Goal: Task Accomplishment & Management: Complete application form

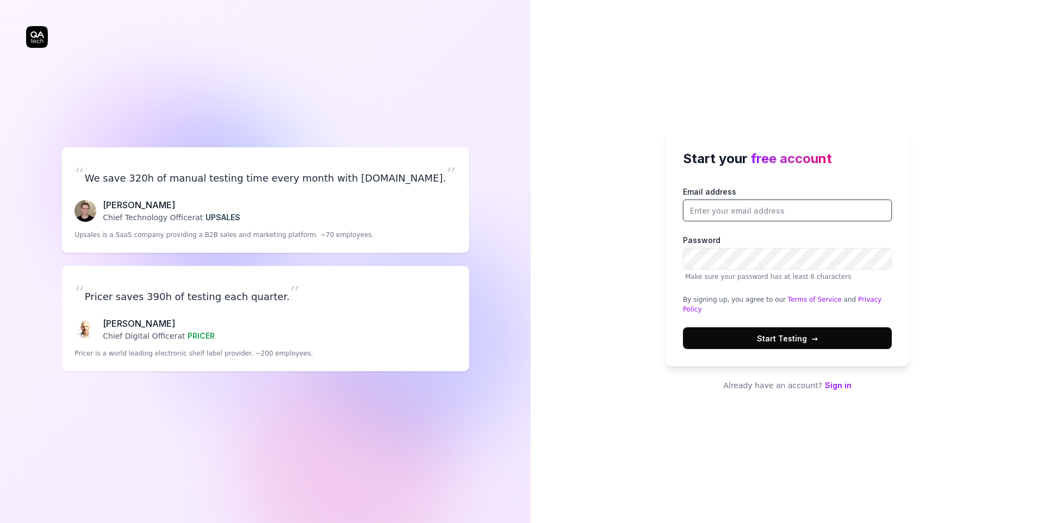
click at [719, 216] on input "Email address" at bounding box center [787, 211] width 209 height 22
click at [637, 250] on div "Start your free account Email address Password Make sure your password has at l…" at bounding box center [787, 261] width 513 height 523
click at [747, 221] on input "Email address" at bounding box center [787, 211] width 209 height 22
click at [716, 220] on input "Email address" at bounding box center [787, 211] width 209 height 22
click at [616, 101] on div "Start your free account Email address Password Make sure your password has at l…" at bounding box center [787, 261] width 513 height 523
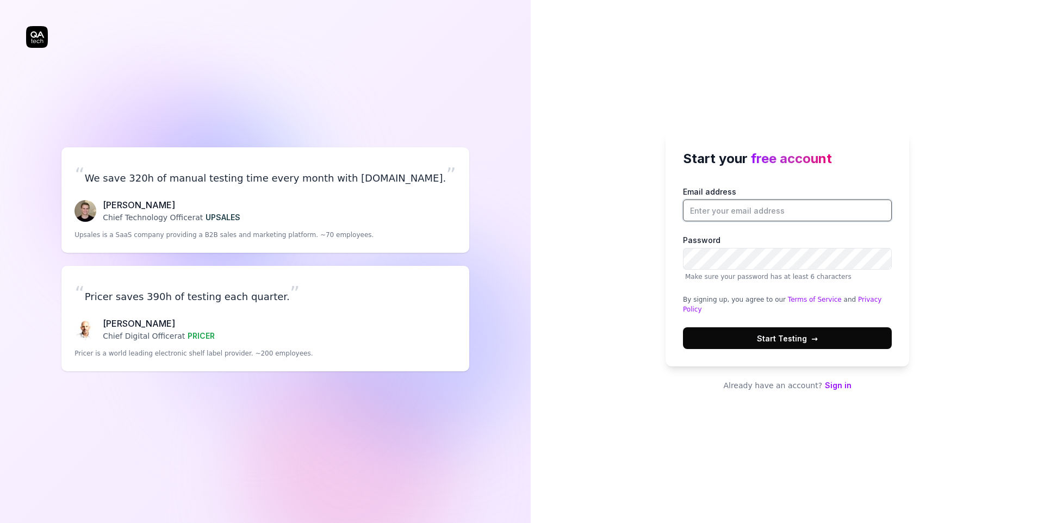
click at [746, 218] on input "Email address" at bounding box center [787, 211] width 209 height 22
click at [801, 221] on input "Email address" at bounding box center [787, 211] width 209 height 22
type input "pavan.kadarla4@gmail.com"
click at [653, 353] on div "Start your free account Email address pavan.kadarla4@gmail.com Password Make su…" at bounding box center [787, 261] width 513 height 523
click at [711, 334] on button "Start Testing →" at bounding box center [787, 338] width 209 height 22
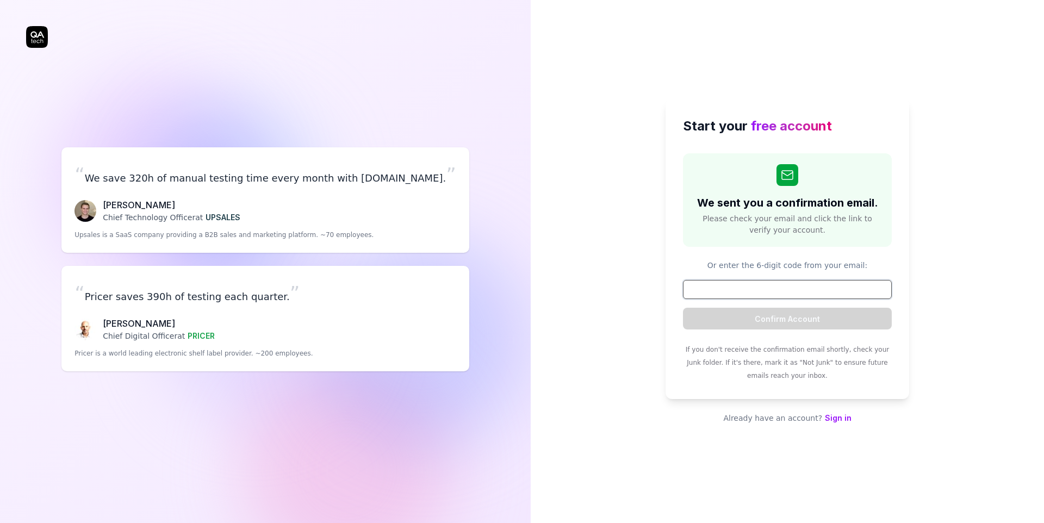
click at [771, 287] on input at bounding box center [787, 289] width 209 height 19
paste input "808652"
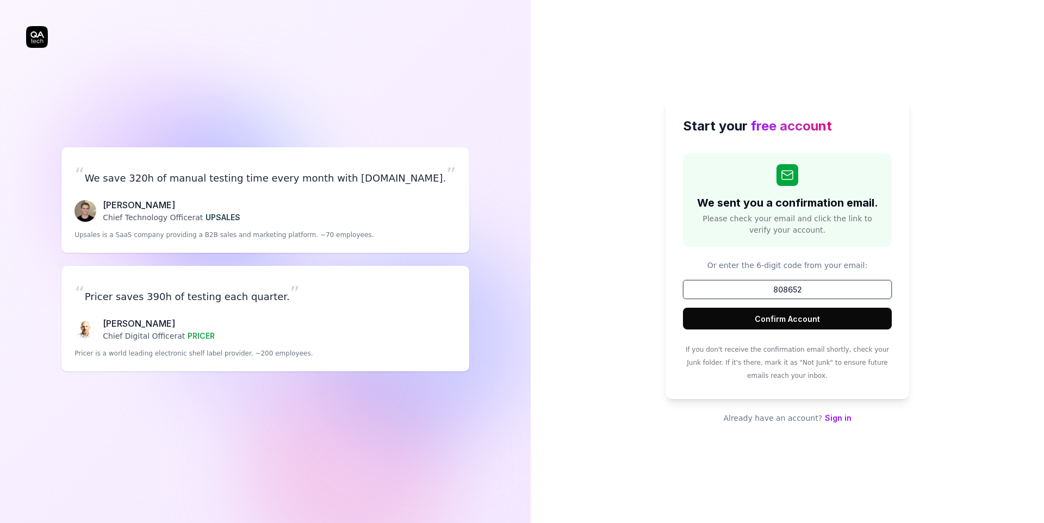
type input "808652"
click at [785, 319] on button "Confirm Account" at bounding box center [787, 319] width 209 height 22
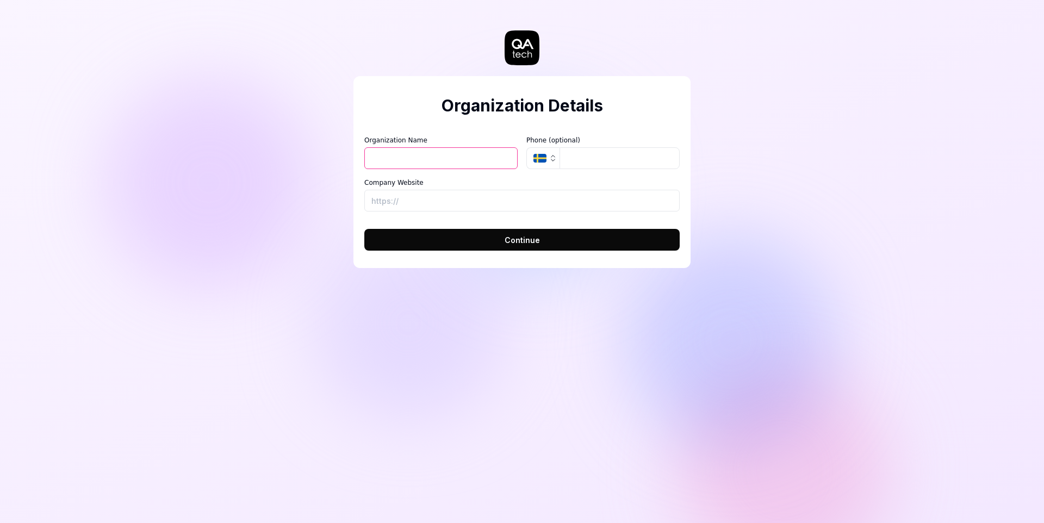
click at [460, 157] on input "Organization Name" at bounding box center [440, 158] width 153 height 22
type input "Pavan"
click at [547, 157] on button "SE" at bounding box center [542, 158] width 33 height 22
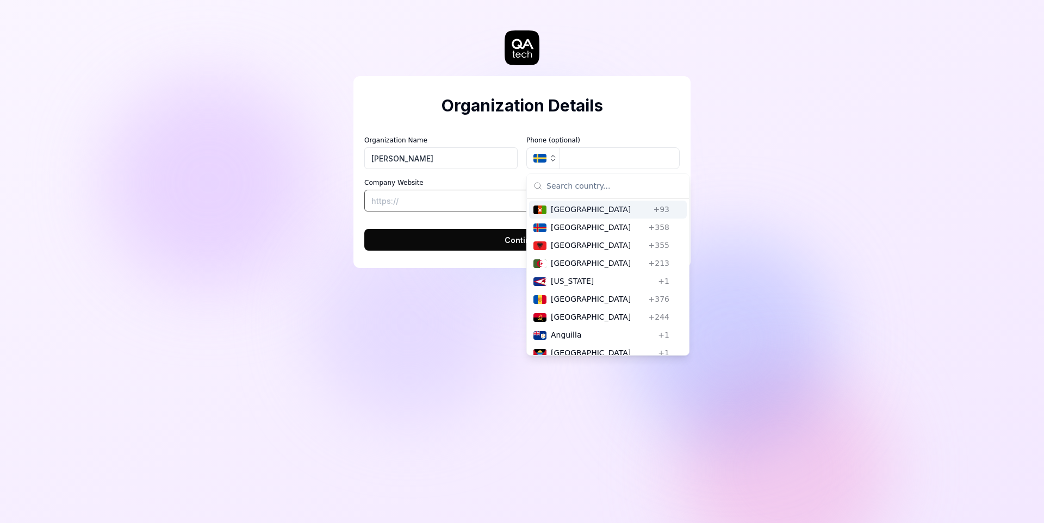
click at [424, 199] on input "Company Website" at bounding box center [521, 201] width 315 height 22
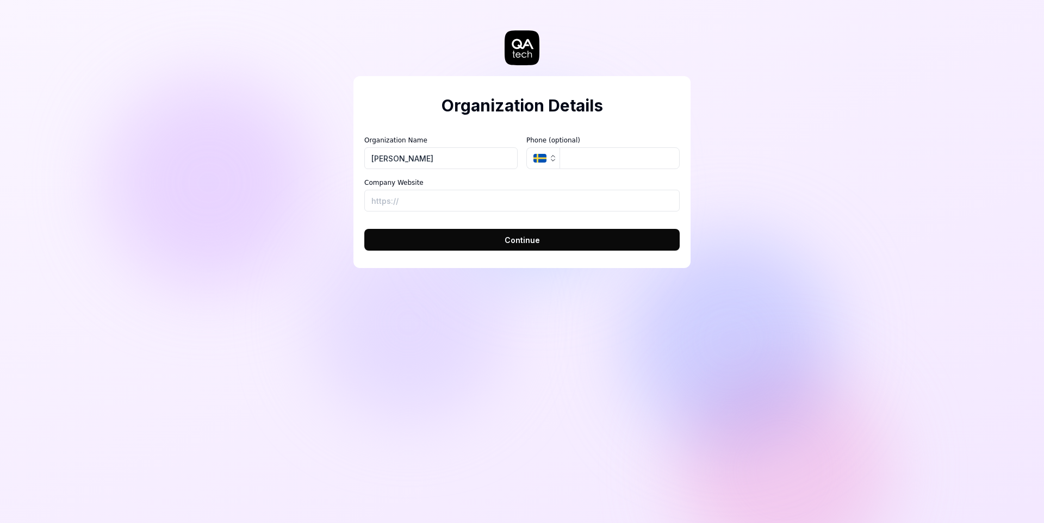
click at [289, 225] on div "Organization Details Organization Name Pavan Organization Logo (Square minimum …" at bounding box center [522, 261] width 1044 height 523
click at [445, 320] on div "Organization Details Organization Name Pavan Organization Logo (Square minimum …" at bounding box center [522, 261] width 1044 height 523
click at [437, 247] on button "Continue" at bounding box center [521, 240] width 315 height 22
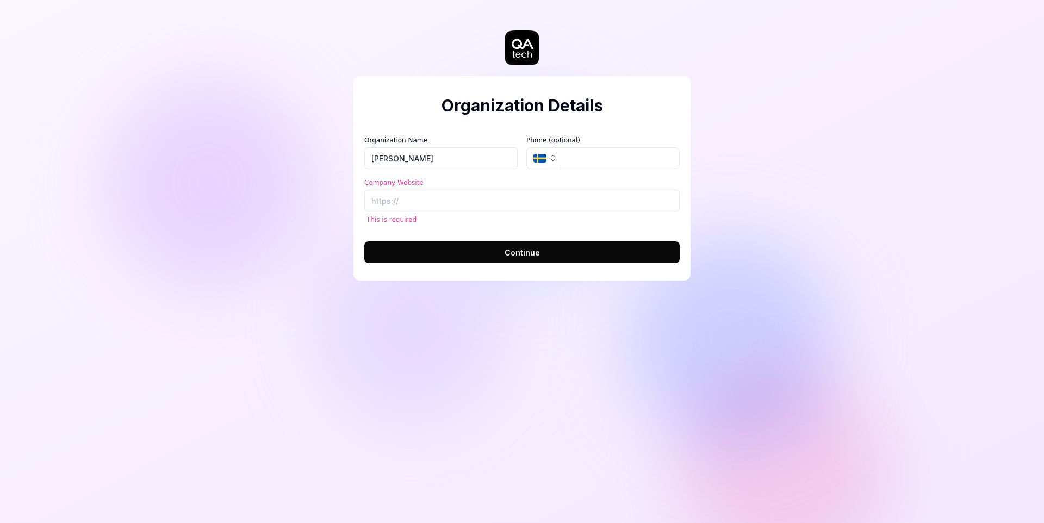
click at [320, 224] on div "Organization Details Organization Name Pavan Organization Logo (Square minimum …" at bounding box center [522, 261] width 1044 height 523
click at [411, 205] on input "Company Website" at bounding box center [521, 201] width 315 height 22
click at [402, 160] on input "Pavan" at bounding box center [440, 158] width 153 height 22
type input "P"
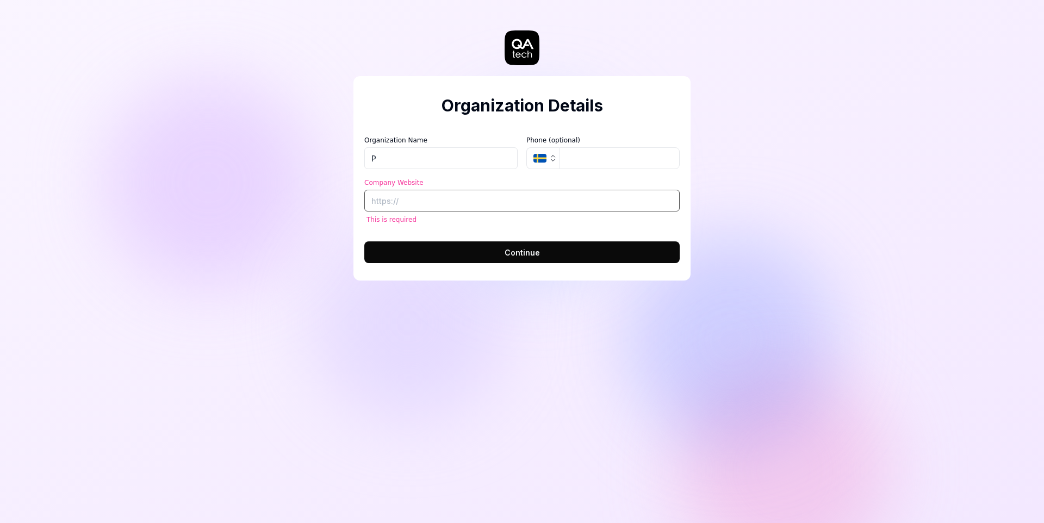
click at [410, 203] on input "Company Website" at bounding box center [521, 201] width 315 height 22
paste input "https://www.qa.tech/"
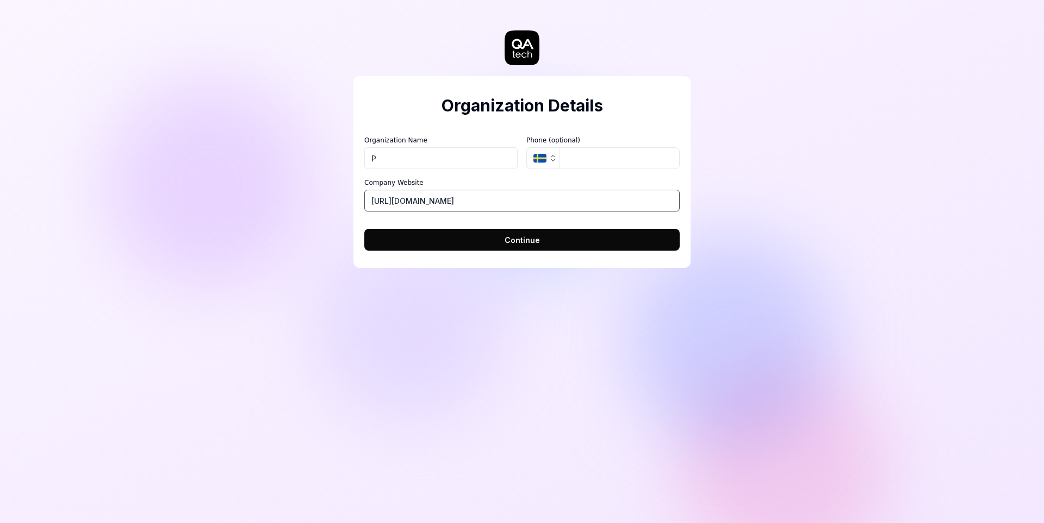
click at [456, 197] on input "https://www.qa.tech/" at bounding box center [521, 201] width 315 height 22
click at [476, 202] on input "https://www.qa.tech/" at bounding box center [521, 201] width 315 height 22
type input "https://www.qa.tech/"
click at [484, 236] on button "Continue" at bounding box center [521, 240] width 315 height 22
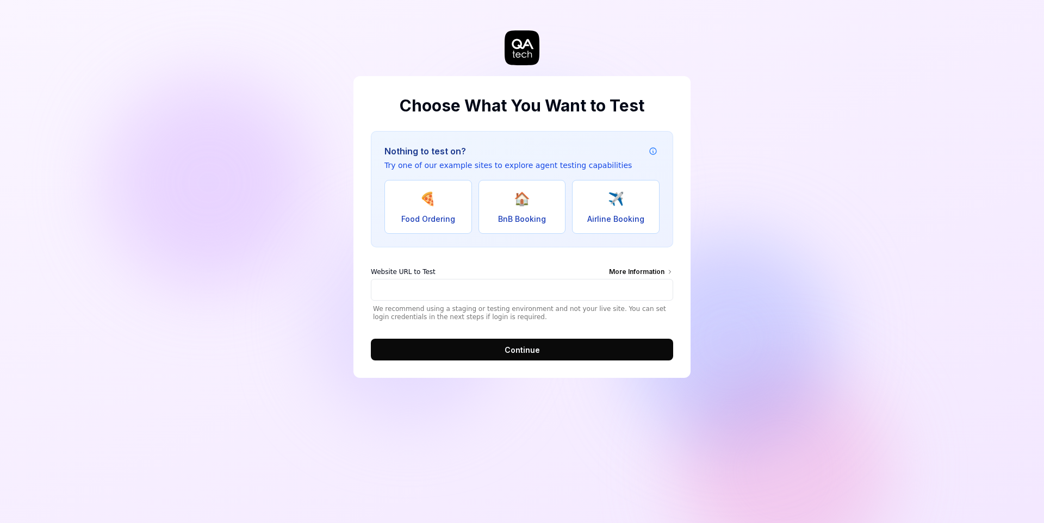
click at [430, 214] on span "Food Ordering" at bounding box center [428, 218] width 54 height 11
click at [609, 183] on button "✈️ Airline Booking" at bounding box center [616, 207] width 88 height 54
click at [533, 205] on button "🏠 BnB Booking" at bounding box center [523, 207] width 88 height 54
click at [422, 199] on span "🍕" at bounding box center [428, 199] width 16 height 20
click at [612, 222] on span "Airline Booking" at bounding box center [615, 218] width 57 height 11
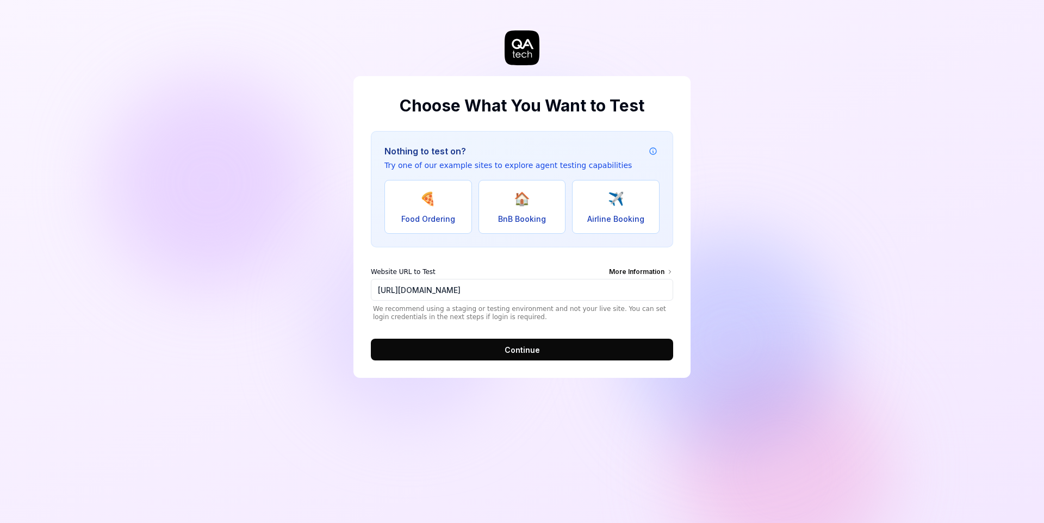
type input "https://real-flyunified.vercel.app/"
click at [554, 341] on button "Continue" at bounding box center [522, 350] width 302 height 22
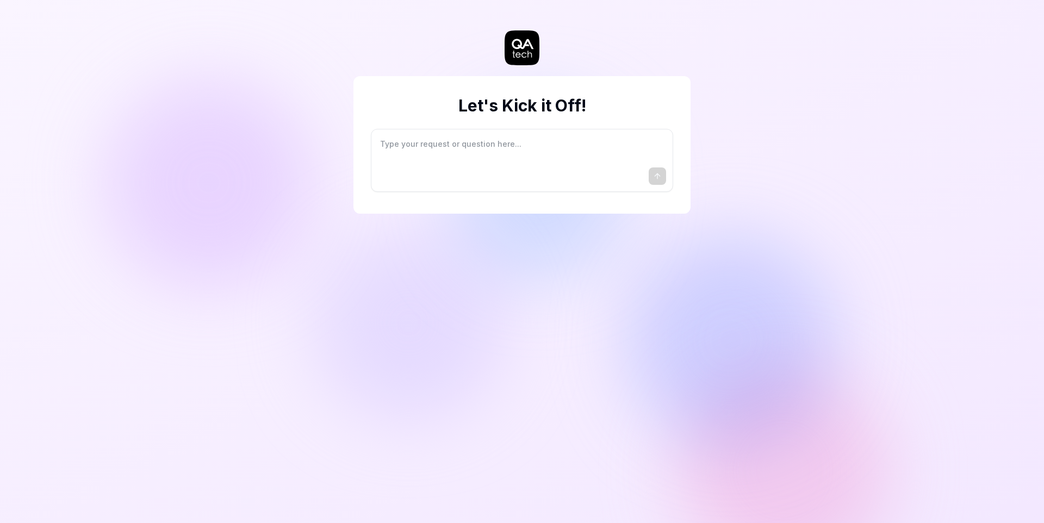
type textarea "*"
type textarea "I"
type textarea "*"
type textarea "I"
type textarea "*"
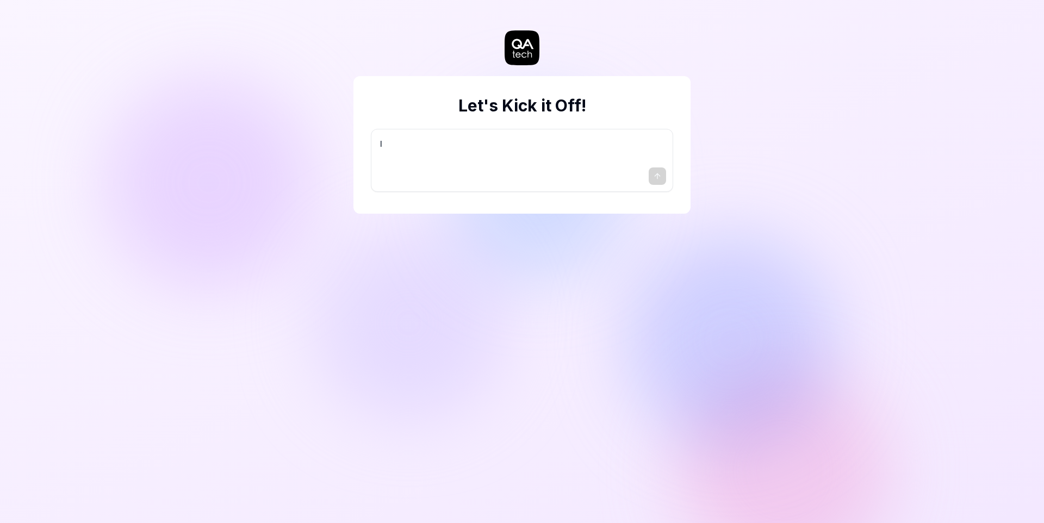
type textarea "I w"
type textarea "*"
type textarea "I wa"
type textarea "*"
type textarea "I wan"
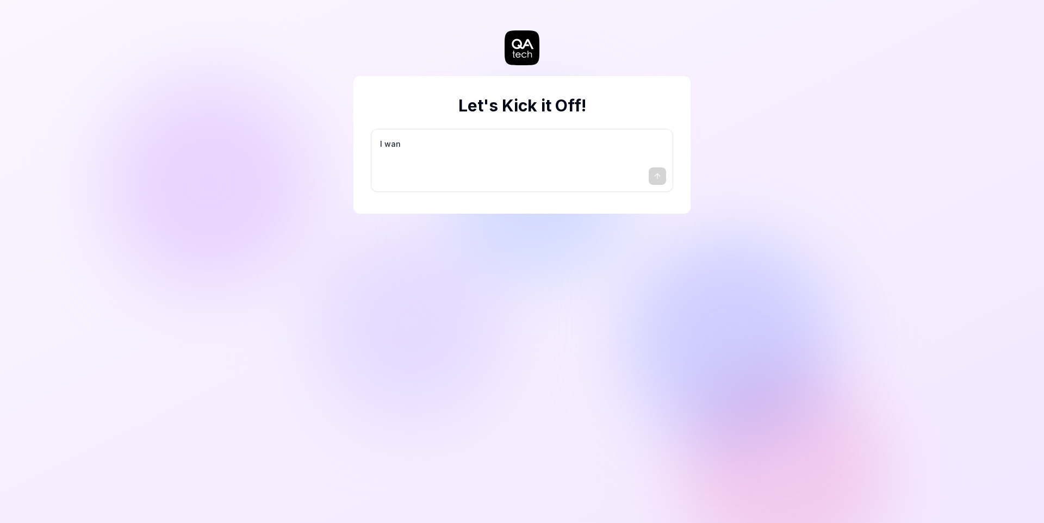
type textarea "*"
type textarea "I want"
type textarea "*"
type textarea "I want"
type textarea "*"
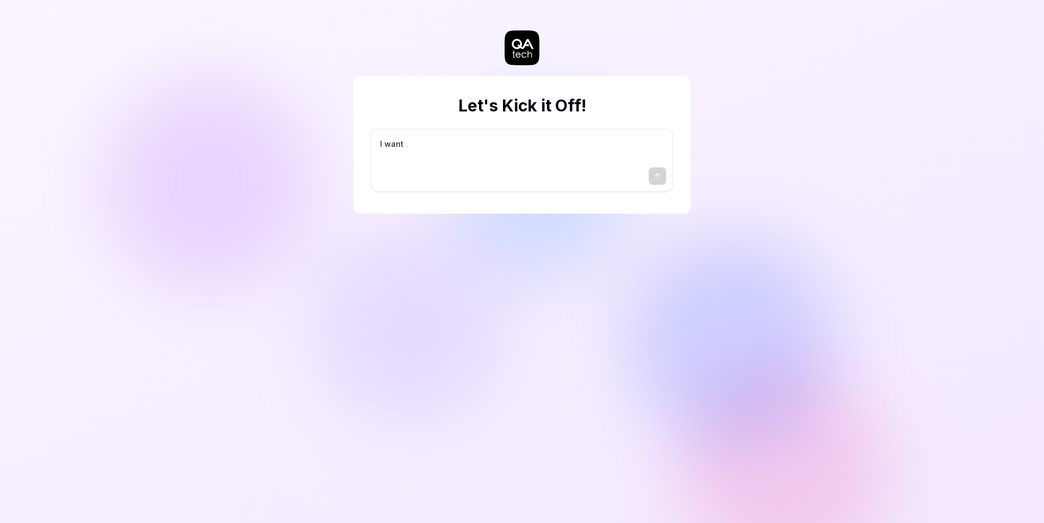
type textarea "I want a"
type textarea "*"
type textarea "I want a"
type textarea "*"
type textarea "I want a g"
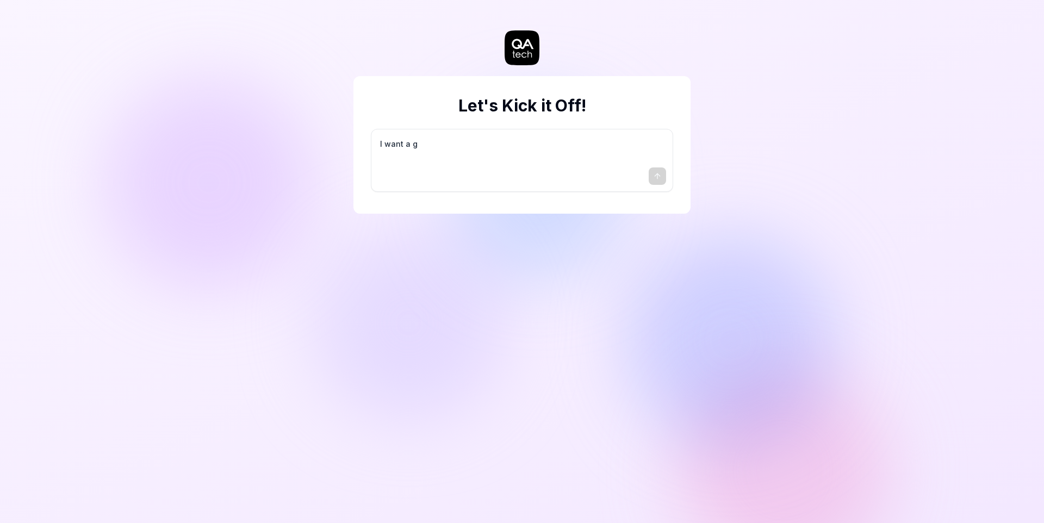
type textarea "*"
type textarea "I want a go"
type textarea "*"
type textarea "I want a goo"
type textarea "*"
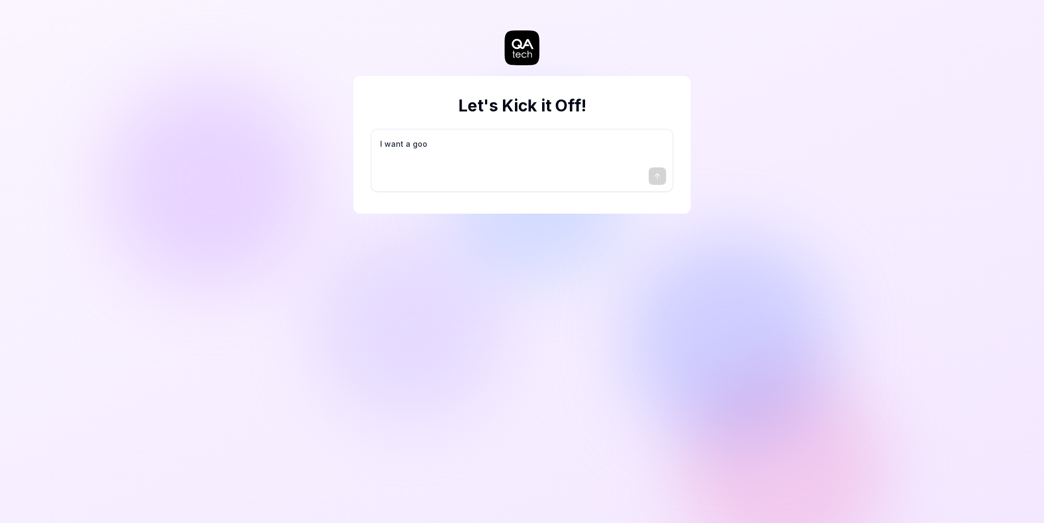
type textarea "I want a good"
type textarea "*"
type textarea "I want a good"
type textarea "*"
type textarea "I want a good t"
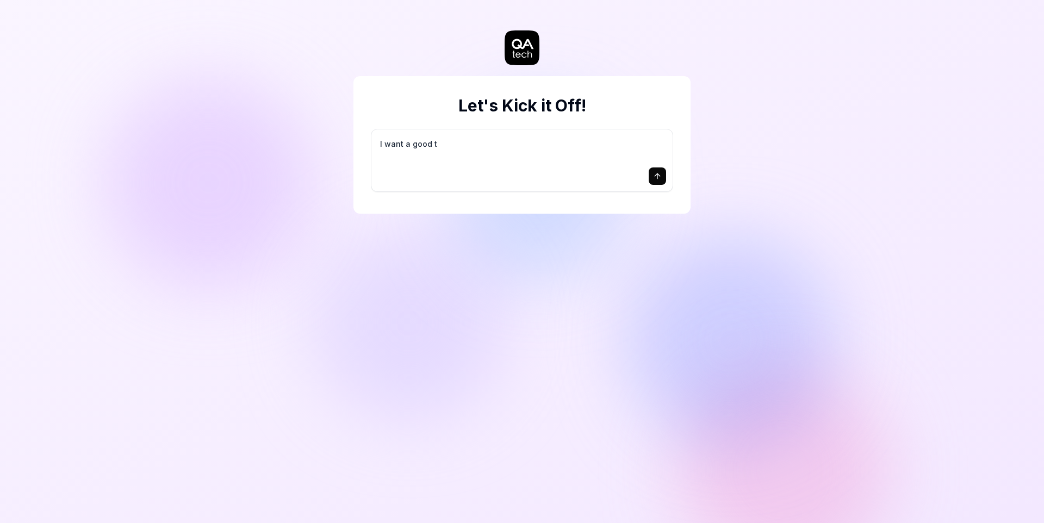
type textarea "*"
type textarea "I want a good te"
type textarea "*"
type textarea "I want a good tes"
type textarea "*"
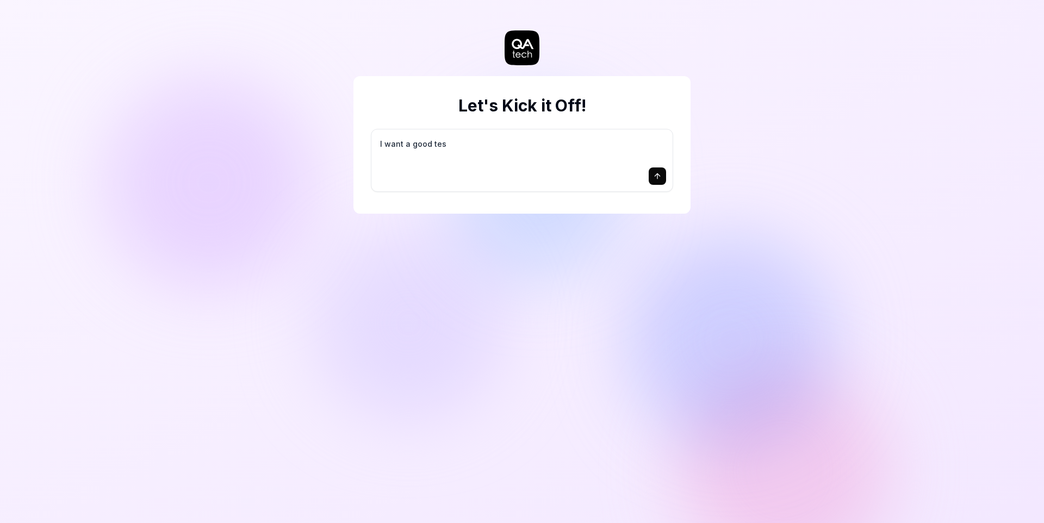
type textarea "I want a good test"
type textarea "*"
type textarea "I want a good test"
type textarea "*"
type textarea "I want a good test s"
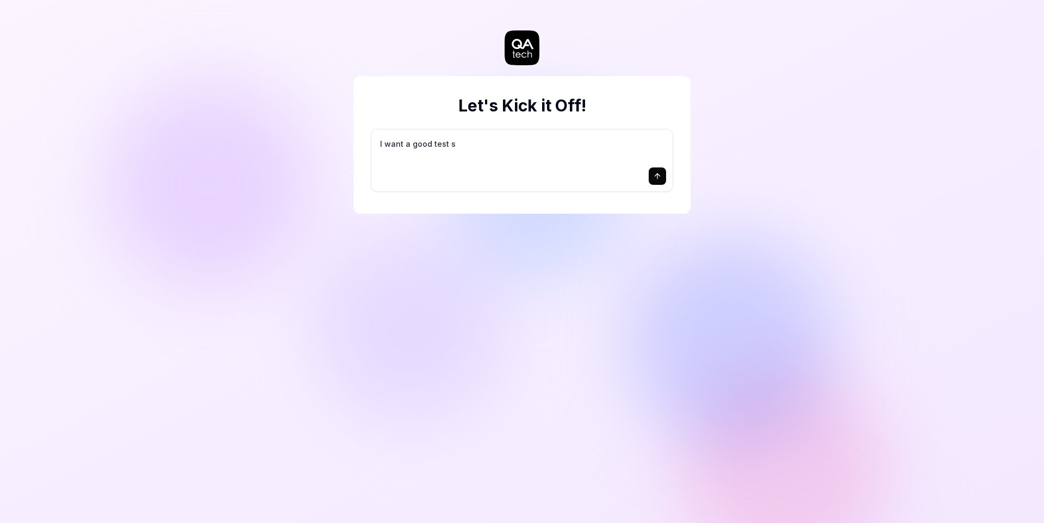
type textarea "*"
type textarea "I want a good test se"
type textarea "*"
type textarea "I want a good test set"
type textarea "*"
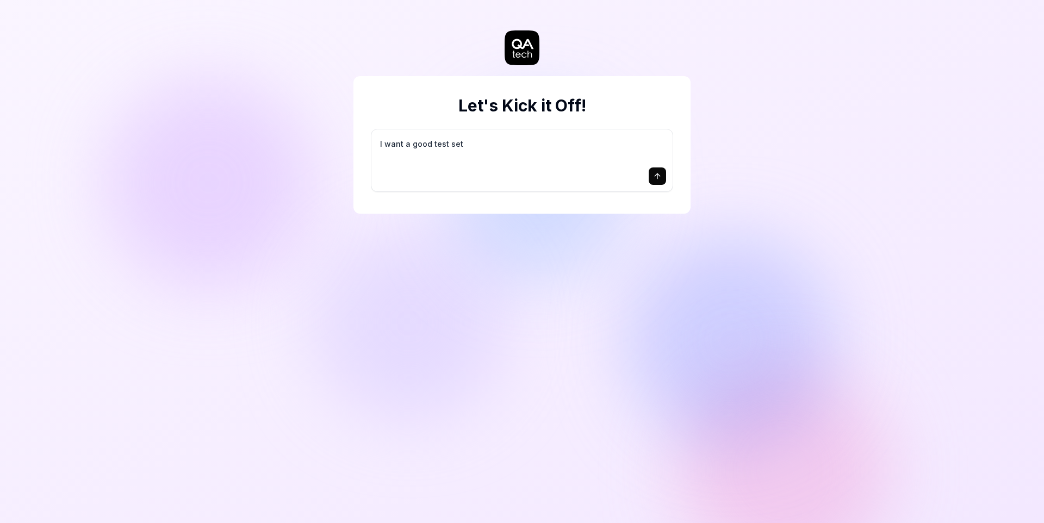
type textarea "I want a good test setu"
type textarea "*"
type textarea "I want a good test setup"
type textarea "*"
type textarea "I want a good test setup"
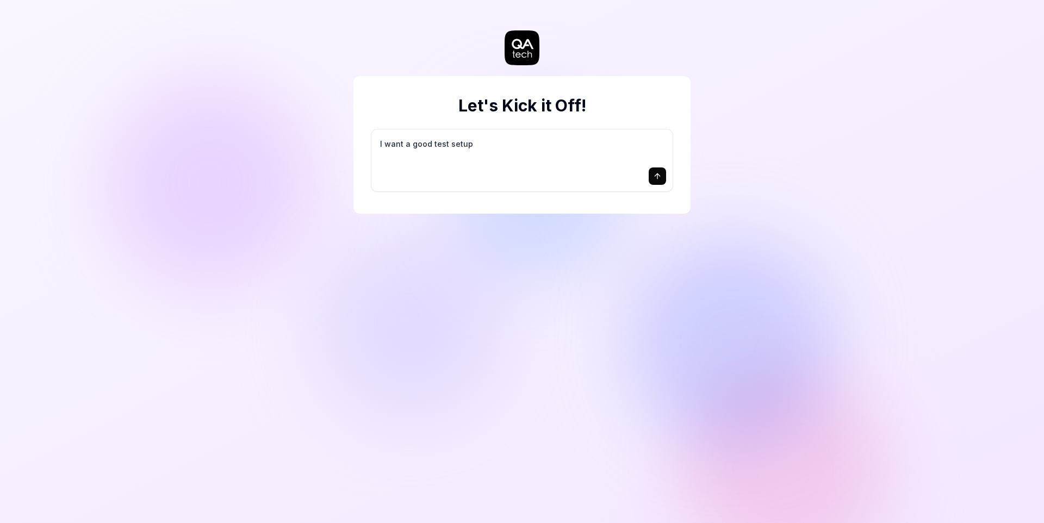
type textarea "*"
type textarea "I want a good test setup f"
type textarea "*"
type textarea "I want a good test setup fo"
type textarea "*"
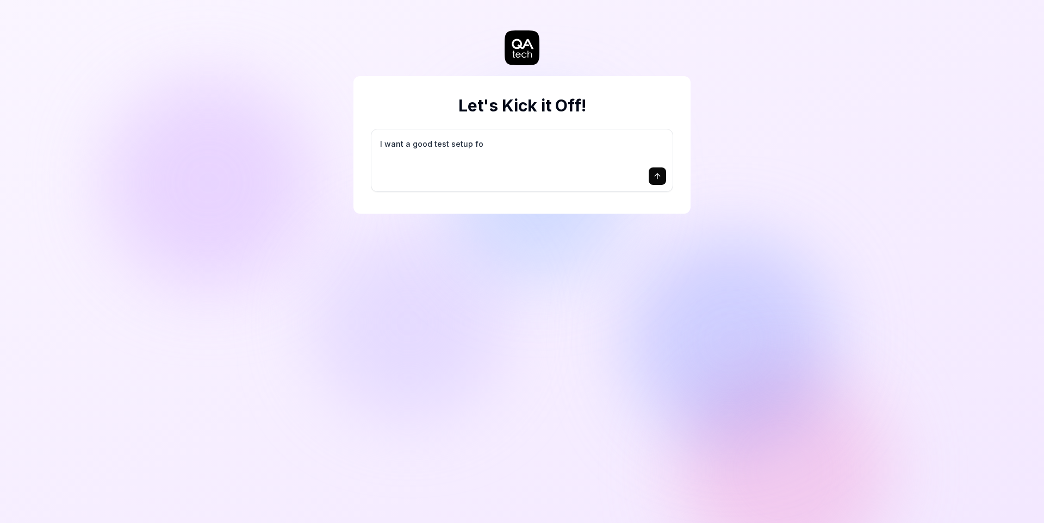
type textarea "I want a good test setup for"
type textarea "*"
type textarea "I want a good test setup for"
type textarea "*"
type textarea "I want a good test setup for m"
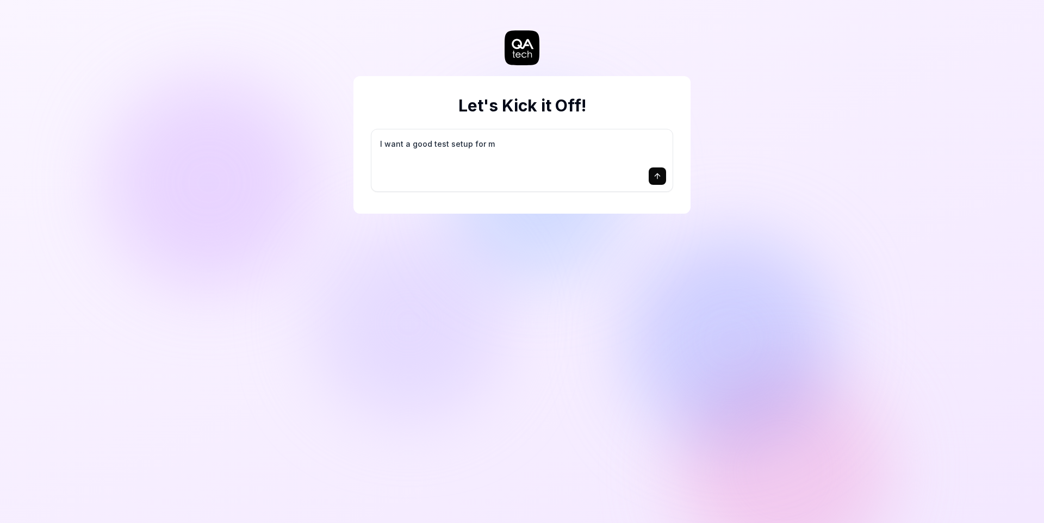
type textarea "*"
type textarea "I want a good test setup for my"
type textarea "*"
type textarea "I want a good test setup for my"
type textarea "*"
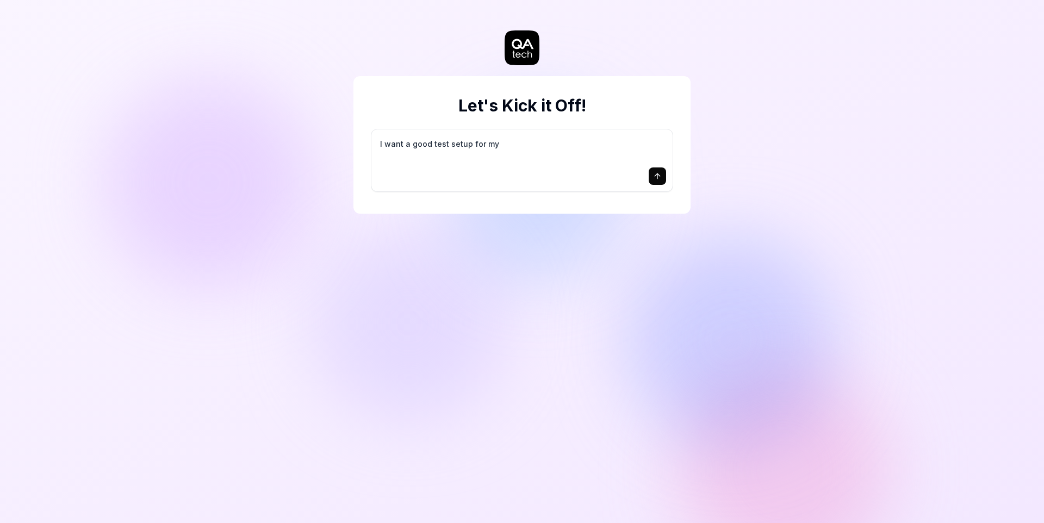
type textarea "I want a good test setup for my s"
type textarea "*"
type textarea "I want a good test setup for my si"
type textarea "*"
type textarea "I want a good test setup for my sit"
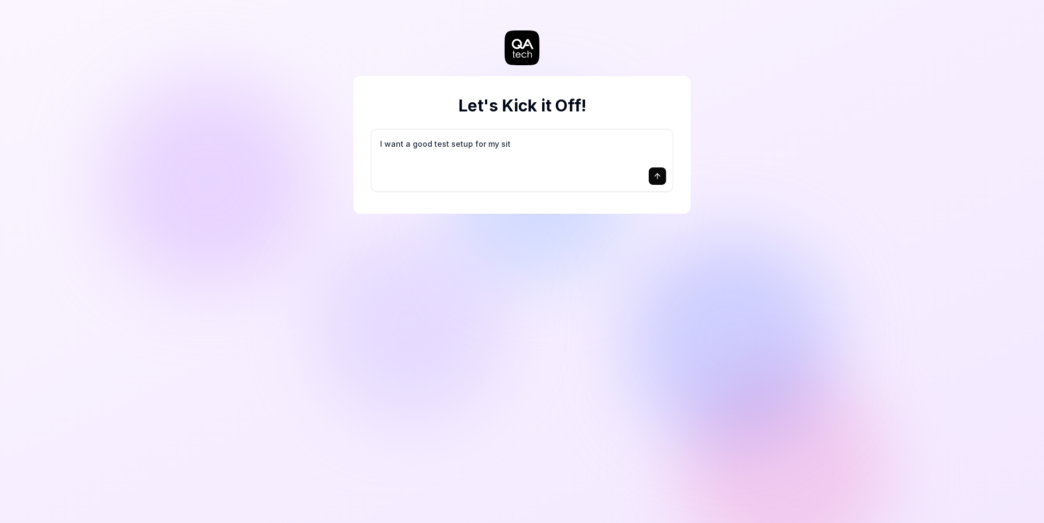
type textarea "*"
type textarea "I want a good test setup for my site"
type textarea "*"
type textarea "I want a good test setup for my site"
type textarea "*"
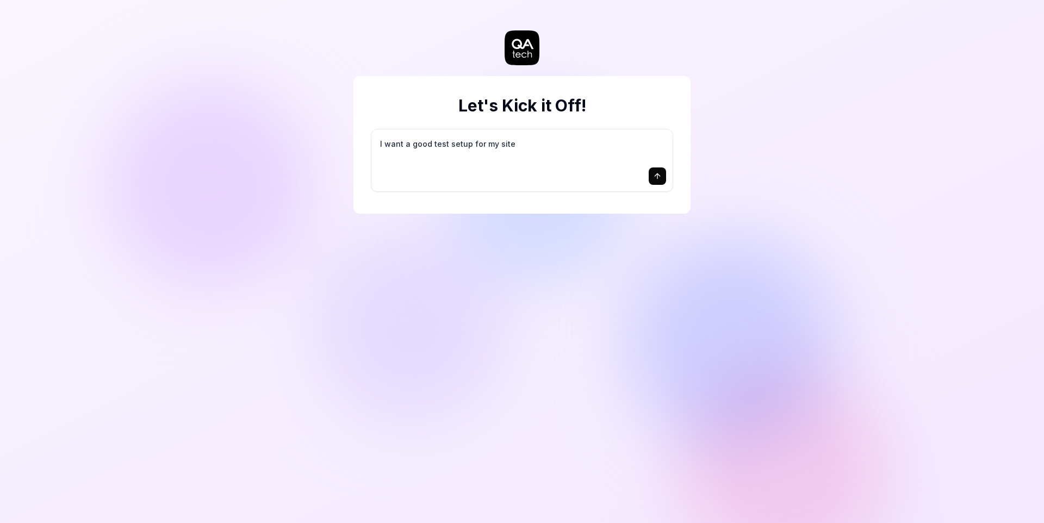
type textarea "I want a good test setup for my site -"
type textarea "*"
type textarea "I want a good test setup for my site -"
type textarea "*"
type textarea "I want a good test setup for my site - h"
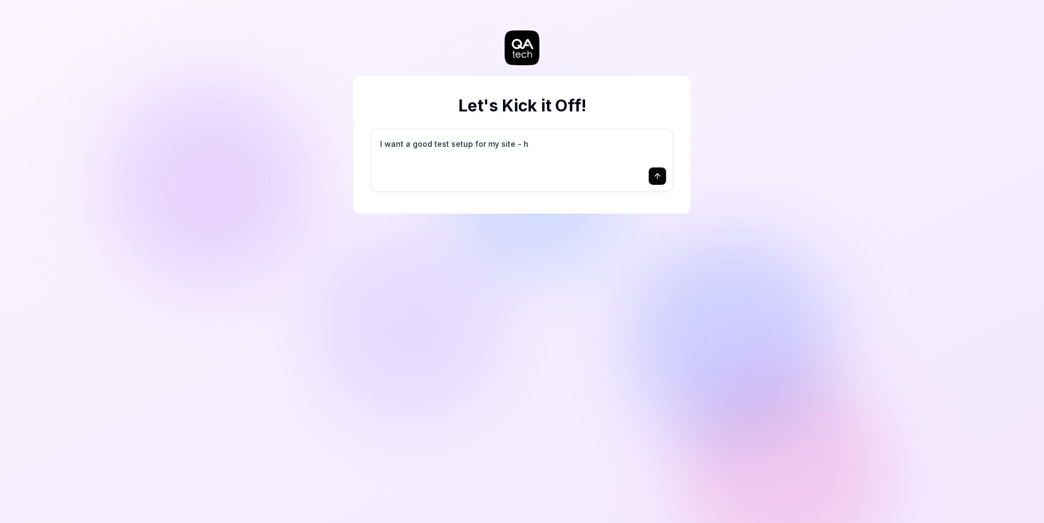
type textarea "*"
type textarea "I want a good test setup for my site - he"
type textarea "*"
type textarea "I want a good test setup for my site - hel"
type textarea "*"
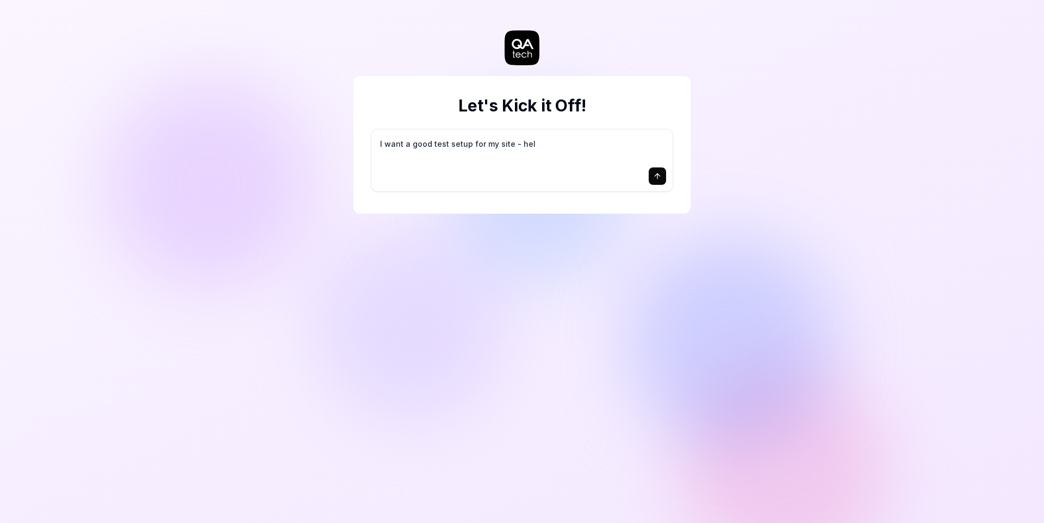
type textarea "I want a good test setup for my site - help"
type textarea "*"
type textarea "I want a good test setup for my site - help"
type textarea "*"
type textarea "I want a good test setup for my site - help m"
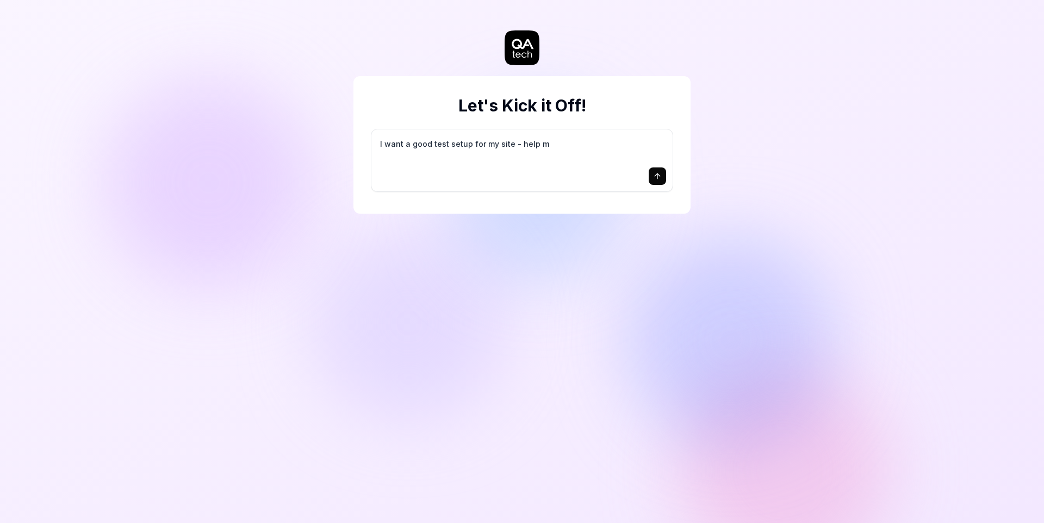
type textarea "*"
type textarea "I want a good test setup for my site - help me"
type textarea "*"
type textarea "I want a good test setup for my site - help me"
type textarea "*"
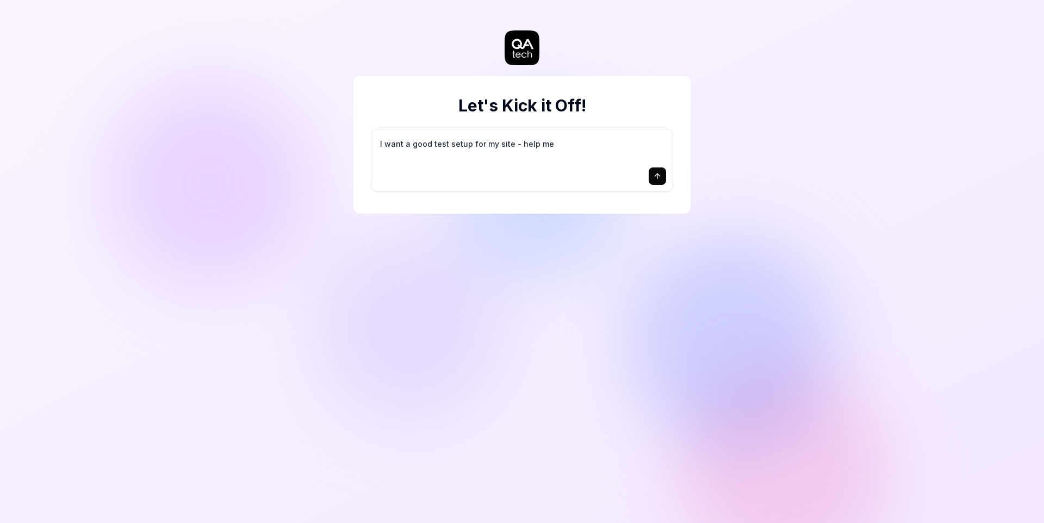
type textarea "I want a good test setup for my site - help me c"
type textarea "*"
type textarea "I want a good test setup for my site - help me cr"
type textarea "*"
type textarea "I want a good test setup for my site - help me cre"
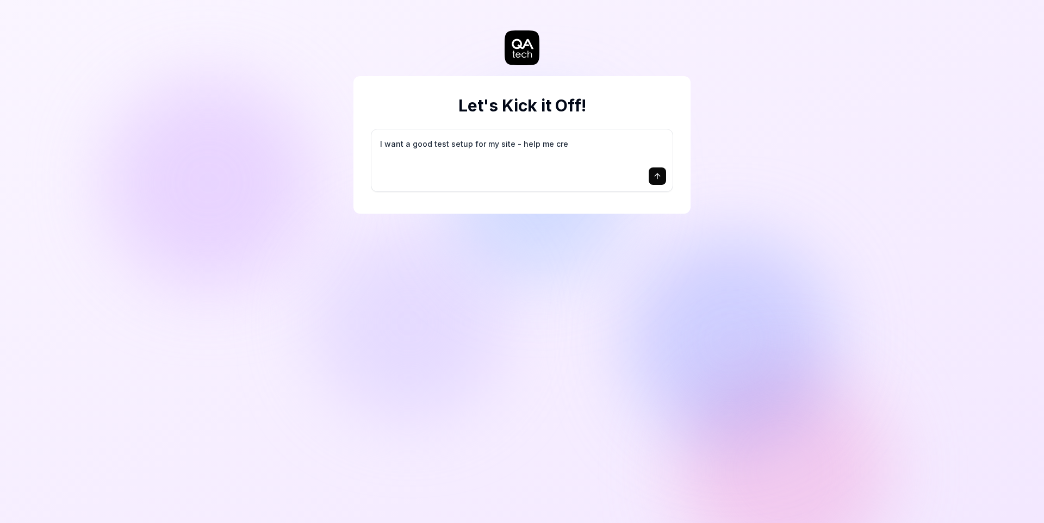
type textarea "*"
type textarea "I want a good test setup for my site - help me crea"
type textarea "*"
type textarea "I want a good test setup for my site - help me creat"
type textarea "*"
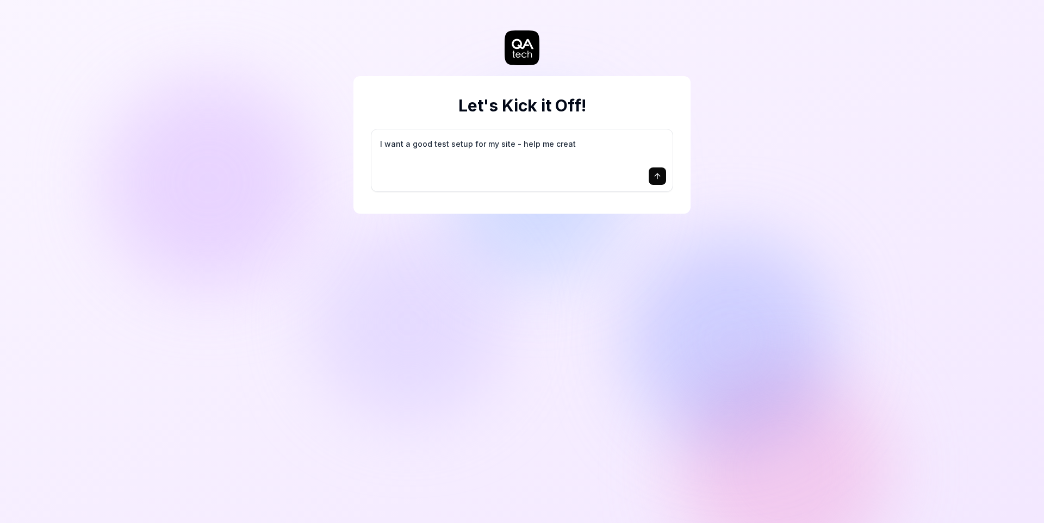
type textarea "I want a good test setup for my site - help me create"
type textarea "*"
type textarea "I want a good test setup for my site - help me create"
type textarea "*"
type textarea "I want a good test setup for my site - help me create t"
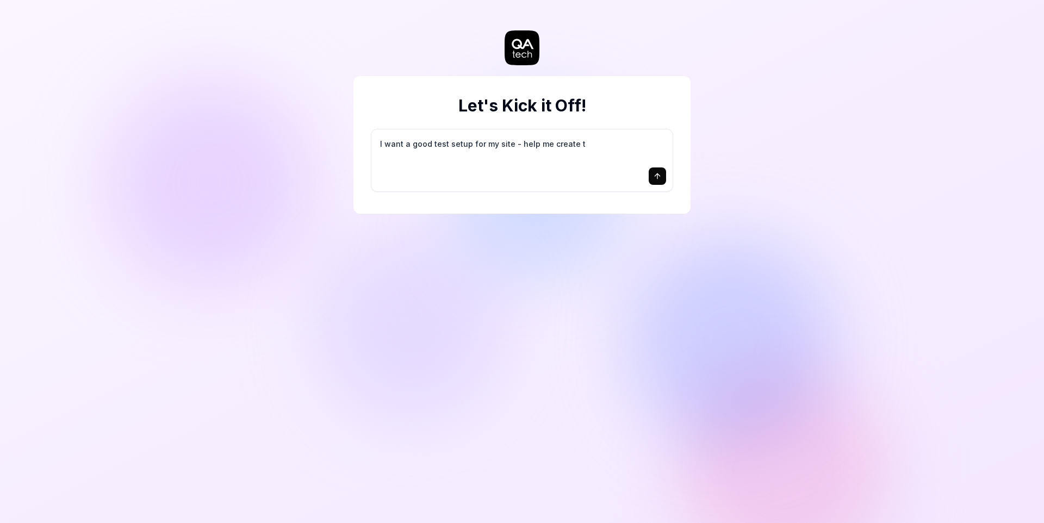
type textarea "*"
type textarea "I want a good test setup for my site - help me create th"
type textarea "*"
type textarea "I want a good test setup for my site - help me create the"
type textarea "*"
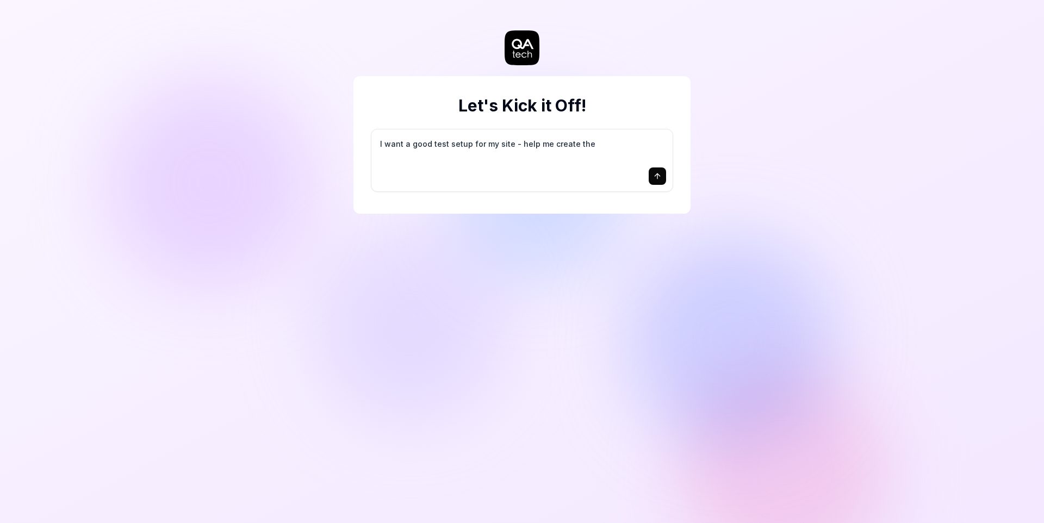
type textarea "I want a good test setup for my site - help me create the"
type textarea "*"
type textarea "I want a good test setup for my site - help me create the f"
type textarea "*"
type textarea "I want a good test setup for my site - help me create the fi"
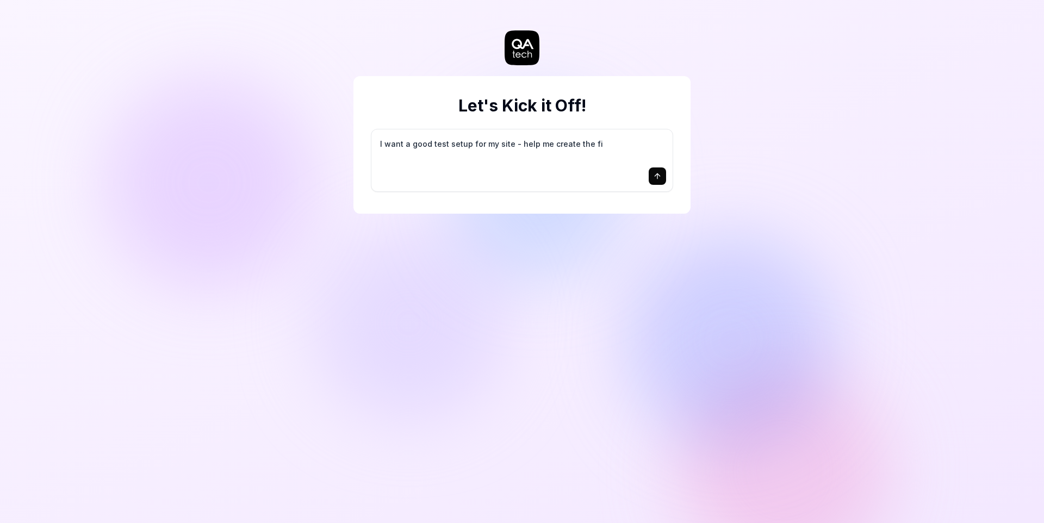
type textarea "*"
type textarea "I want a good test setup for my site - help me create the fir"
type textarea "*"
type textarea "I want a good test setup for my site - help me create the firs"
type textarea "*"
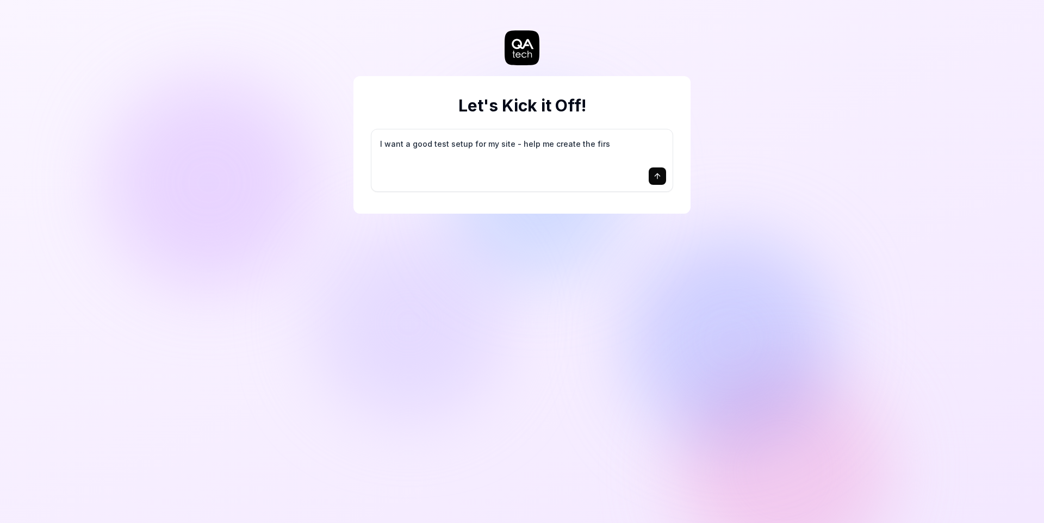
type textarea "I want a good test setup for my site - help me create the first"
type textarea "*"
type textarea "I want a good test setup for my site - help me create the first"
type textarea "*"
type textarea "I want a good test setup for my site - help me create the first 3"
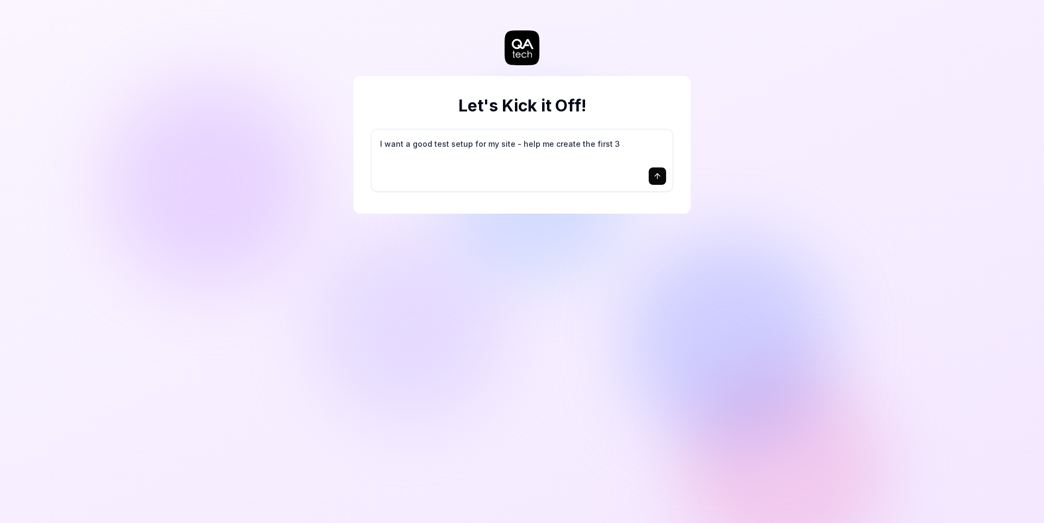
type textarea "*"
type textarea "I want a good test setup for my site - help me create the first 3-"
type textarea "*"
type textarea "I want a good test setup for my site - help me create the first 3-5"
type textarea "*"
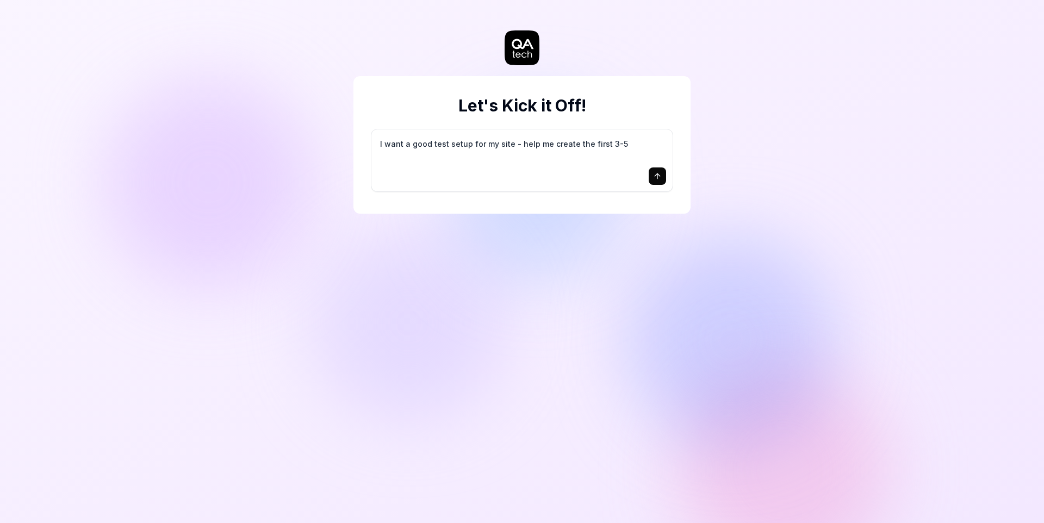
type textarea "I want a good test setup for my site - help me create the first 3-5"
type textarea "*"
type textarea "I want a good test setup for my site - help me create the first 3-5 t"
type textarea "*"
type textarea "I want a good test setup for my site - help me create the first 3-5 te"
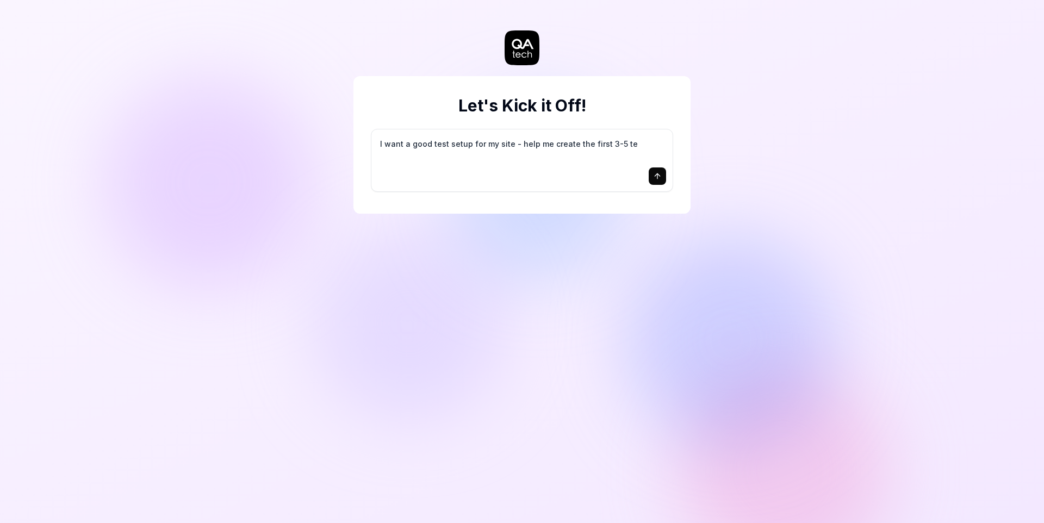
type textarea "*"
type textarea "I want a good test setup for my site - help me create the first 3-5 tes"
type textarea "*"
type textarea "I want a good test setup for my site - help me create the first 3-5 test"
type textarea "*"
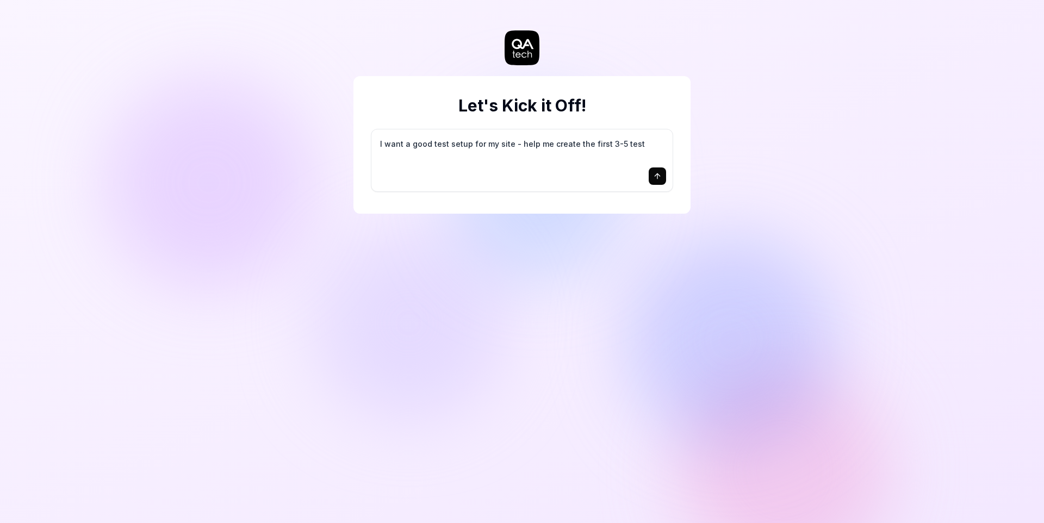
type textarea "I want a good test setup for my site - help me create the first 3-5 test"
type textarea "*"
type textarea "I want a good test setup for my site - help me create the first 3-5 test c"
type textarea "*"
type textarea "I want a good test setup for my site - help me create the first 3-5 test ca"
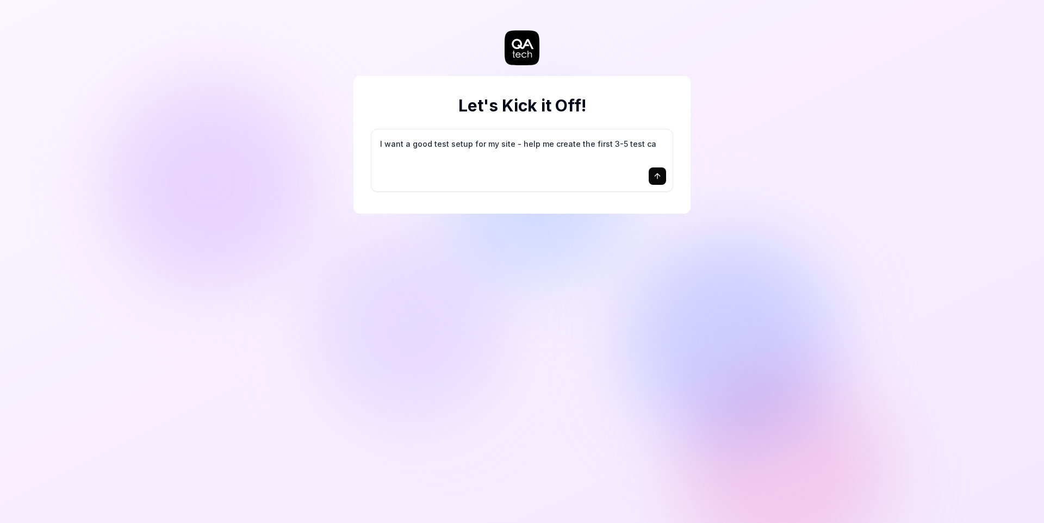
type textarea "*"
type textarea "I want a good test setup for my site - help me create the first 3-5 test cas"
type textarea "*"
type textarea "I want a good test setup for my site - help me create the first 3-5 test case"
type textarea "*"
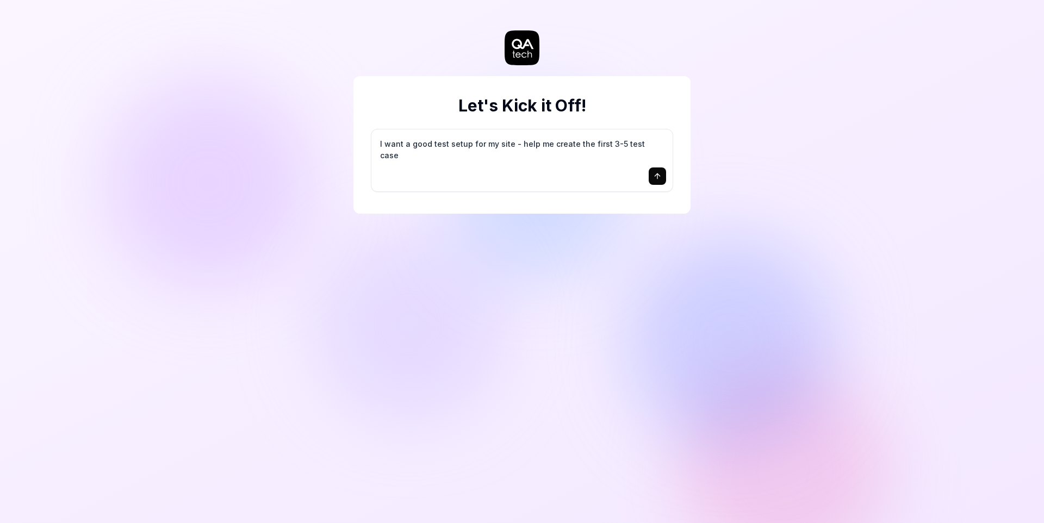
type textarea "I want a good test setup for my site - help me create the first 3-5 test cases"
click at [436, 146] on textarea "I want a good test setup for my site - help me create the first 3-5 test cases" at bounding box center [522, 149] width 288 height 27
click at [571, 148] on textarea "I want a good test setup for my site - help me create the first 3-5 test cases" at bounding box center [522, 149] width 288 height 27
click at [662, 178] on button "submit" at bounding box center [657, 176] width 17 height 17
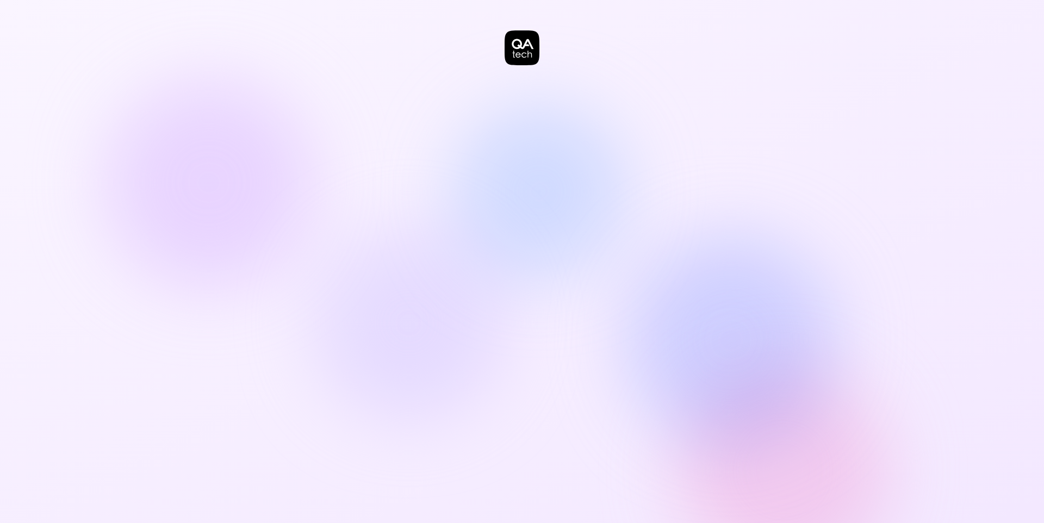
click at [522, 55] on icon at bounding box center [524, 54] width 5 height 5
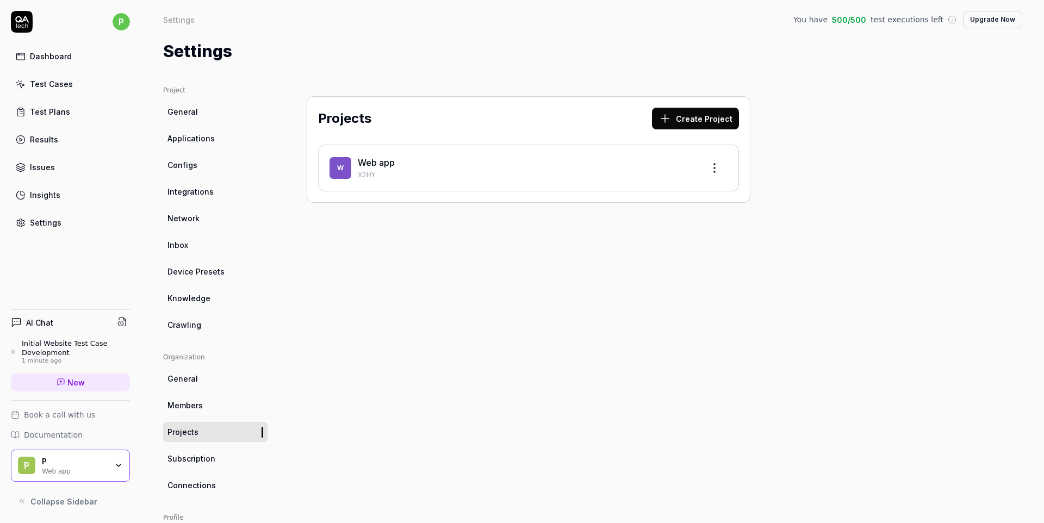
click at [41, 49] on link "Dashboard" at bounding box center [70, 56] width 119 height 21
click at [116, 470] on icon "button" at bounding box center [118, 465] width 9 height 9
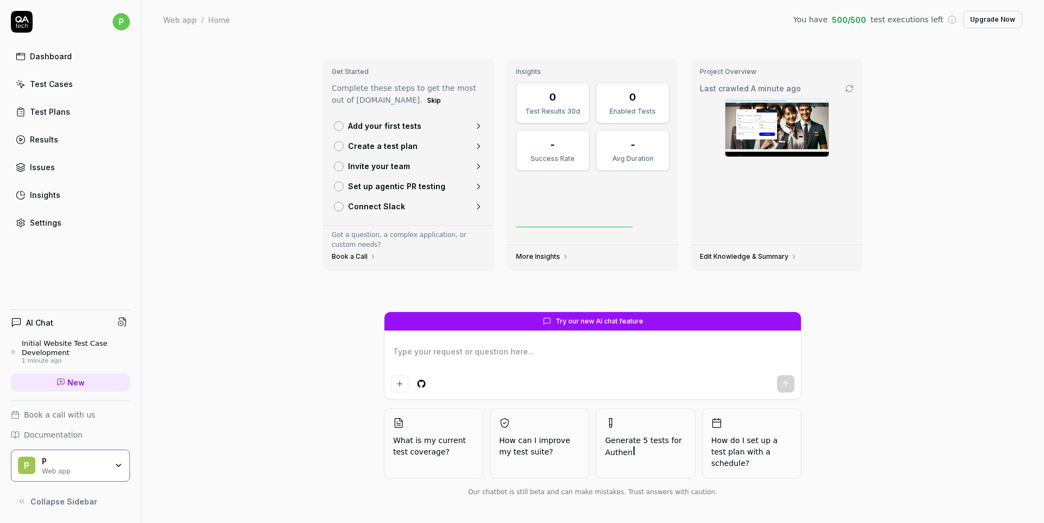
click at [116, 470] on icon "button" at bounding box center [118, 465] width 9 height 9
type textarea "*"
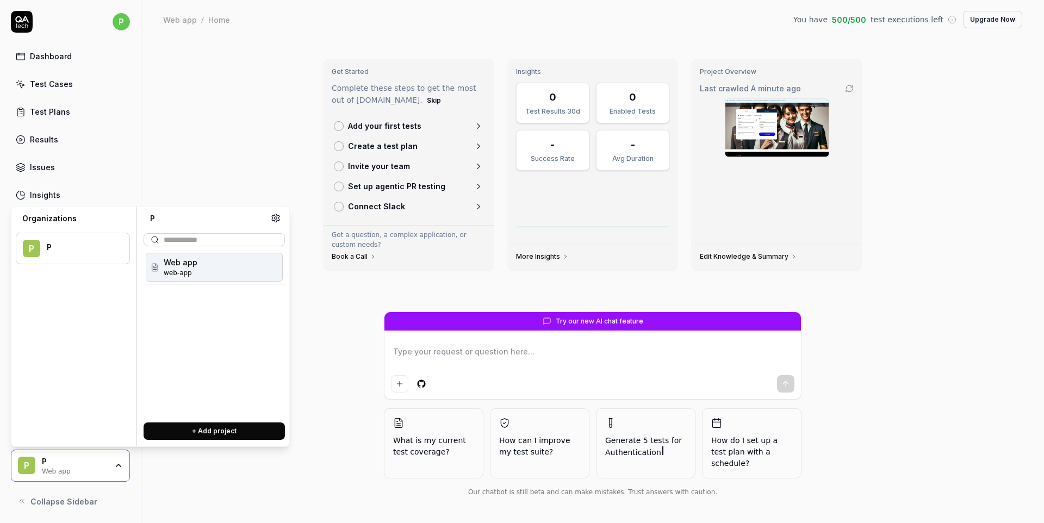
click at [190, 435] on button "+ Add project" at bounding box center [214, 431] width 141 height 17
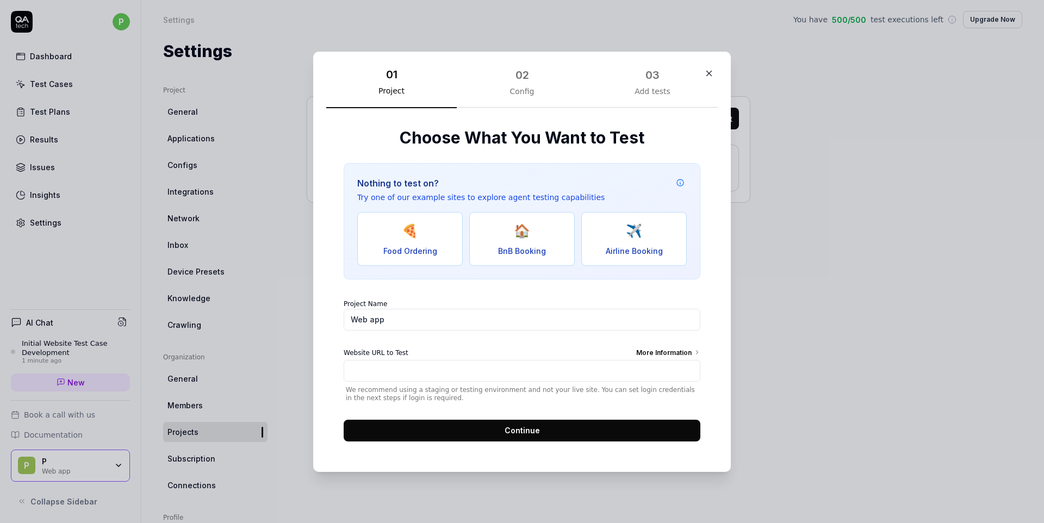
click at [529, 108] on div "Choose What You Want to Test Nothing to test on? Try one of our example sites t…" at bounding box center [522, 283] width 392 height 351
click at [529, 102] on div "02 Config" at bounding box center [522, 86] width 131 height 43
click at [529, 78] on div "02" at bounding box center [523, 74] width 14 height 16
click at [648, 84] on div "03" at bounding box center [653, 75] width 20 height 20
click at [710, 75] on icon "button" at bounding box center [709, 74] width 10 height 10
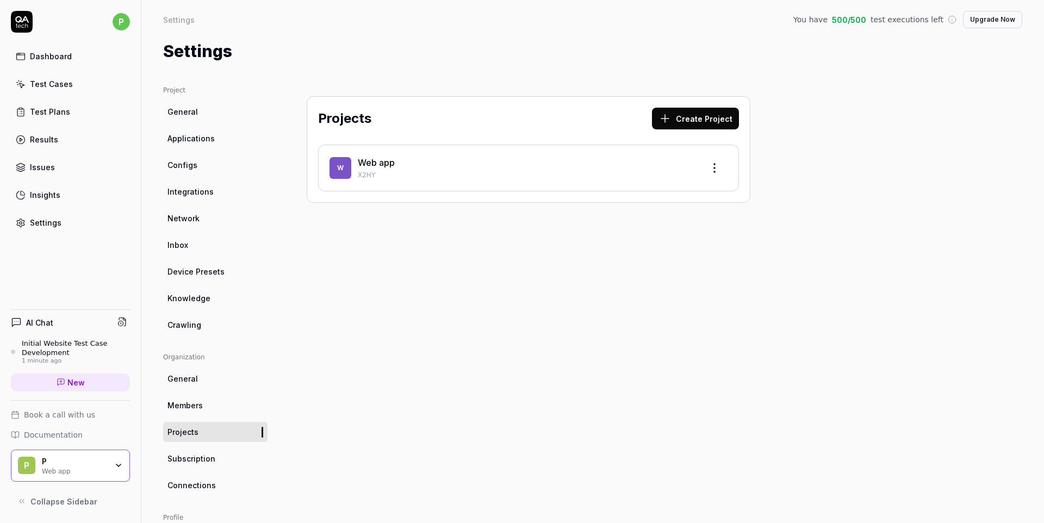
click at [79, 374] on link "New" at bounding box center [70, 383] width 119 height 18
click at [86, 382] on link "New" at bounding box center [70, 383] width 119 height 18
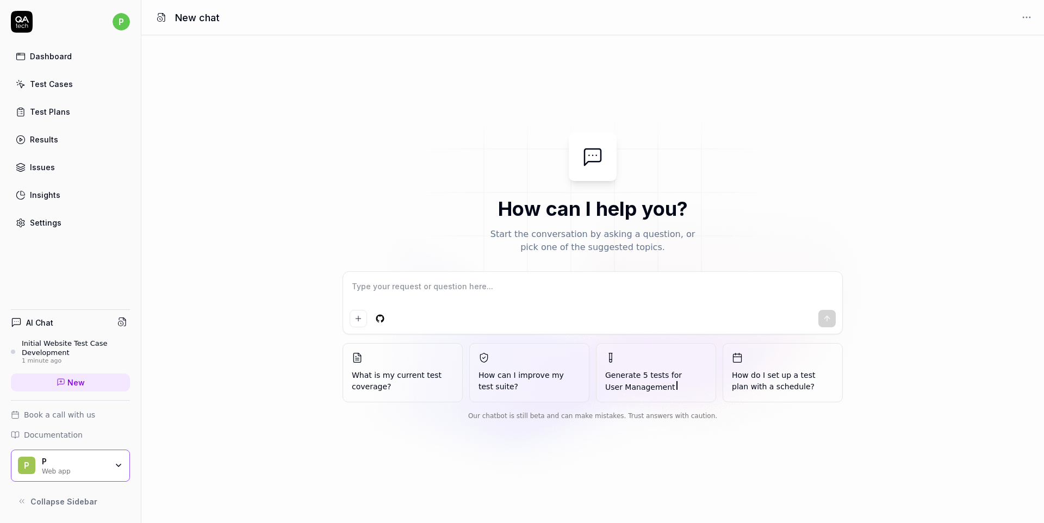
click at [69, 63] on link "Dashboard" at bounding box center [70, 56] width 119 height 21
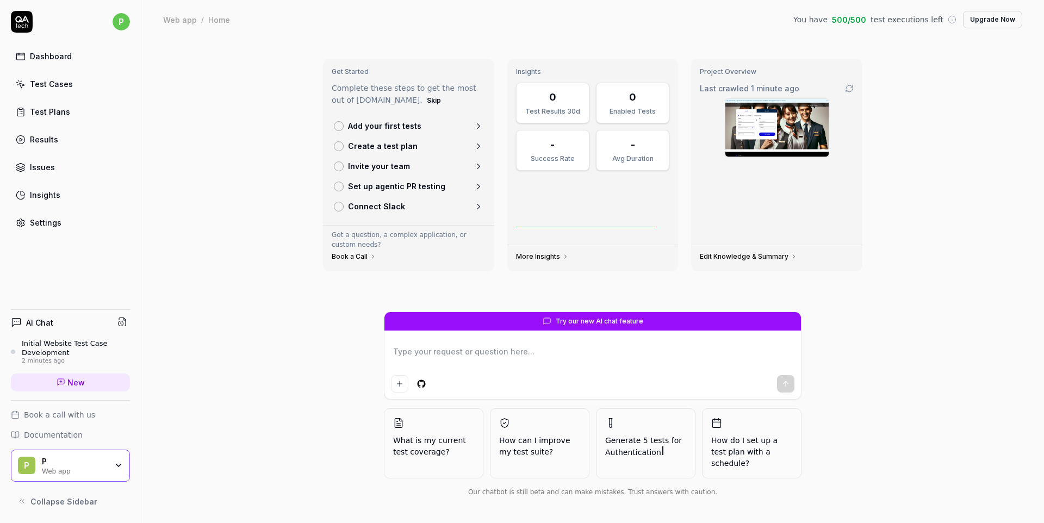
click at [74, 88] on link "Test Cases" at bounding box center [70, 83] width 119 height 21
click at [61, 59] on div "Dashboard" at bounding box center [51, 56] width 42 height 11
click at [990, 18] on button "Upgrade Now" at bounding box center [992, 19] width 59 height 17
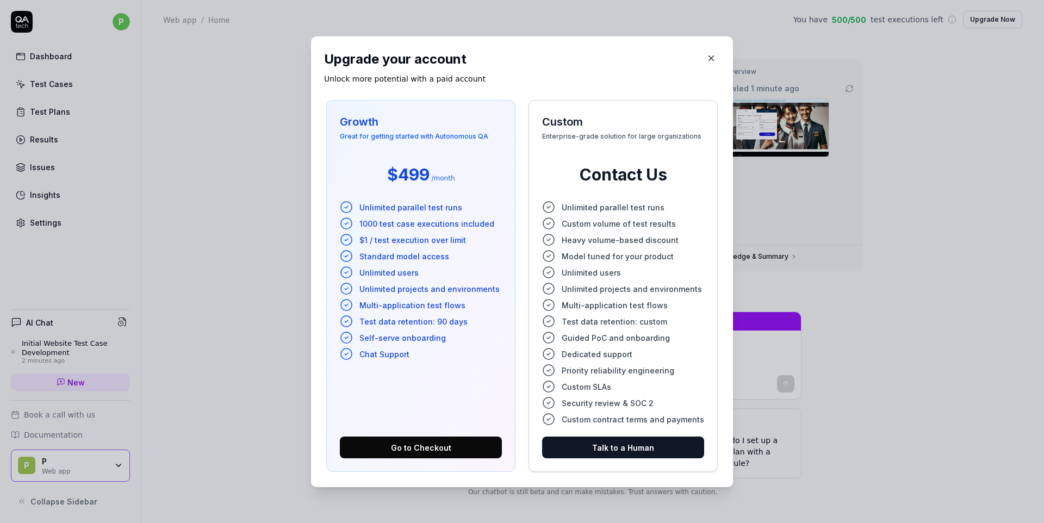
click at [707, 58] on icon "button" at bounding box center [712, 58] width 10 height 10
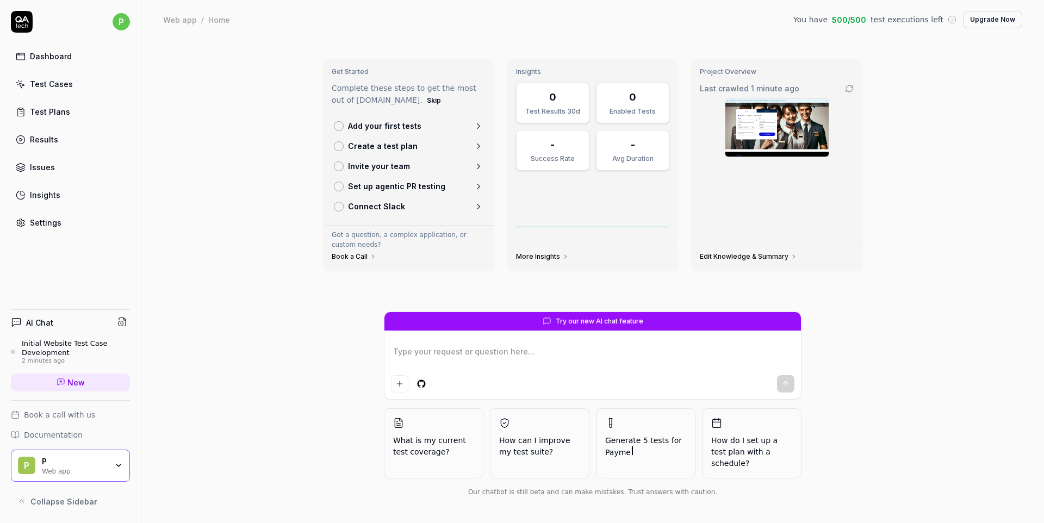
click at [251, 243] on div "Get Started Complete these steps to get the most out of [DOMAIN_NAME]. Skip Add…" at bounding box center [592, 281] width 903 height 484
type textarea "*"
